Goal: Task Accomplishment & Management: Manage account settings

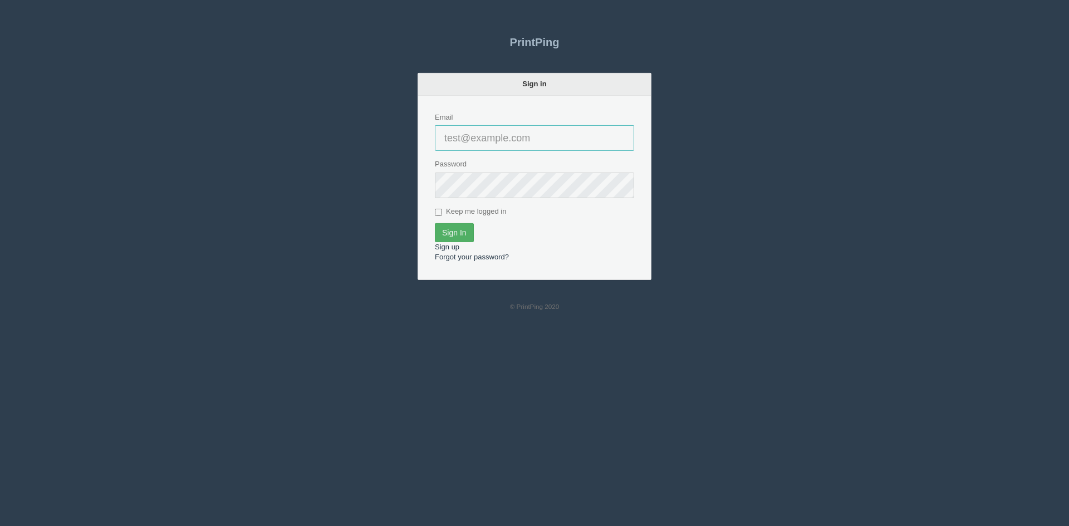
type input "[PERSON_NAME][EMAIL_ADDRESS][DOMAIN_NAME]"
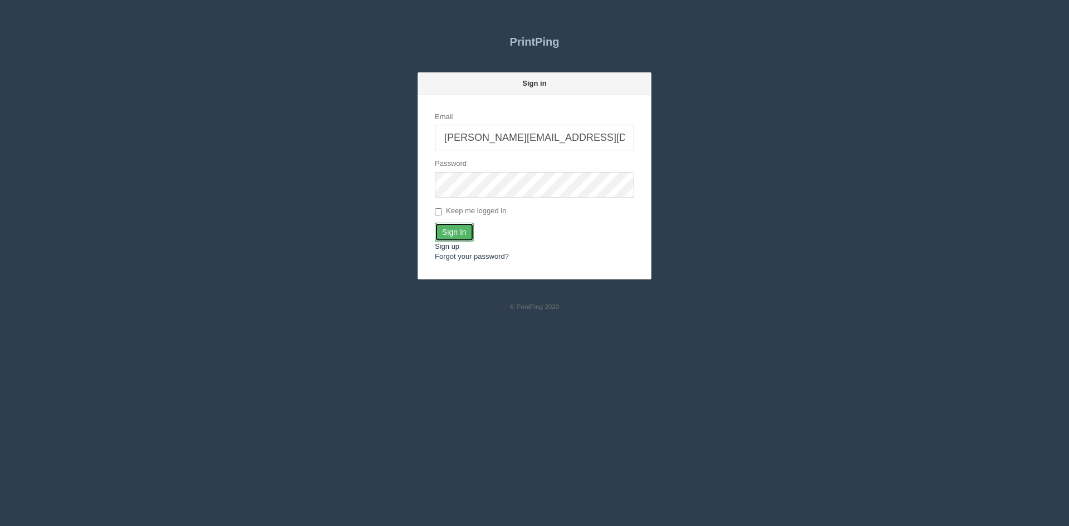
click at [459, 230] on input "Sign In" at bounding box center [454, 232] width 39 height 19
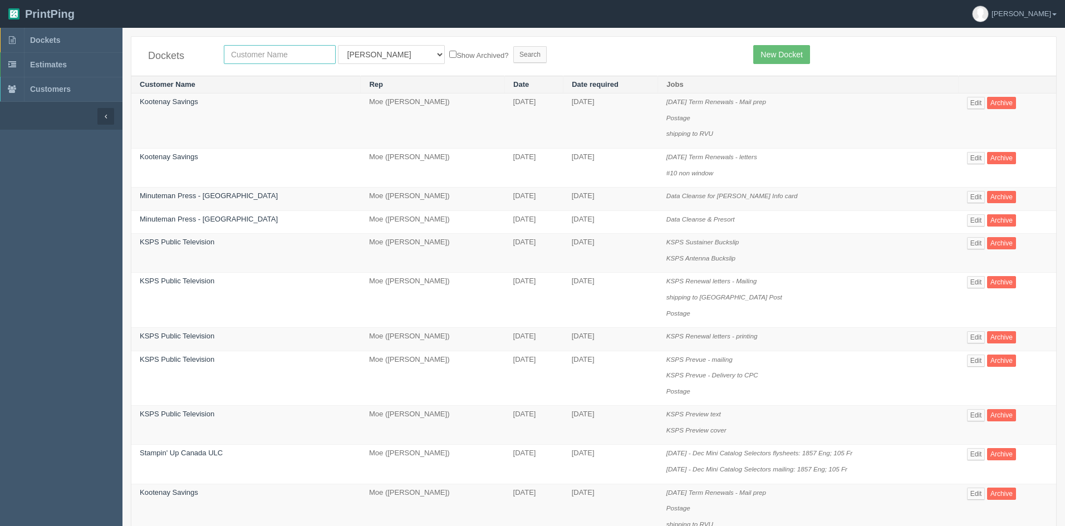
click at [305, 50] on input "text" at bounding box center [280, 54] width 112 height 19
click at [1048, 12] on link "Amy" at bounding box center [1013, 14] width 101 height 28
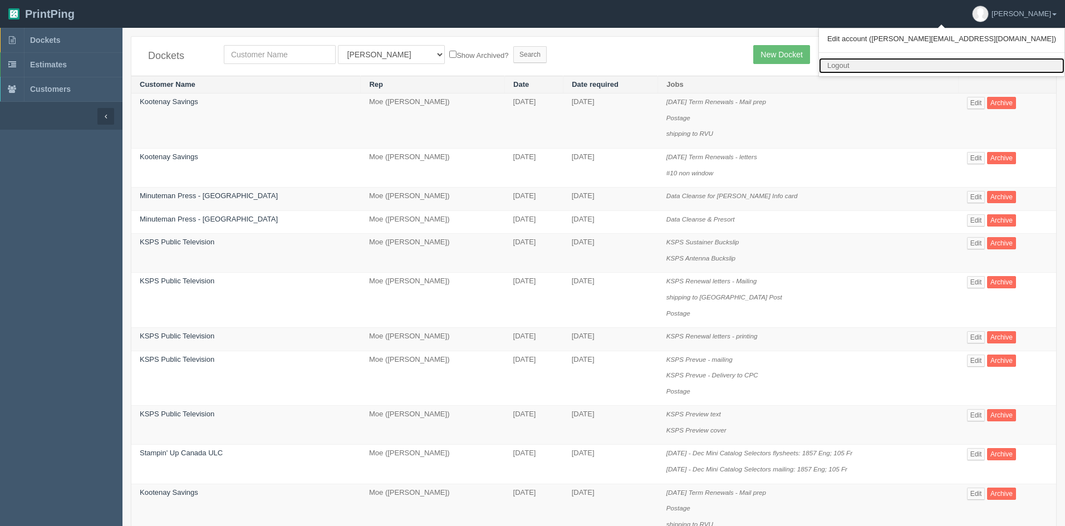
click at [958, 68] on link "Logout" at bounding box center [941, 66] width 245 height 16
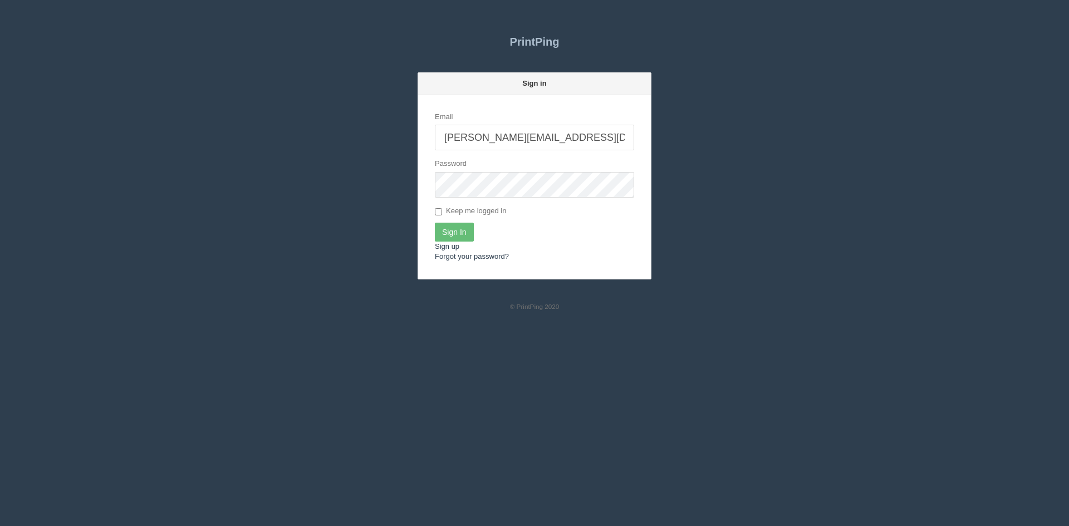
click at [551, 138] on input "[PERSON_NAME][EMAIL_ADDRESS][DOMAIN_NAME]" at bounding box center [534, 138] width 199 height 26
type input "[EMAIL_ADDRESS][DOMAIN_NAME]"
click at [462, 232] on input "Sign In" at bounding box center [454, 232] width 39 height 19
